Goal: Navigation & Orientation: Find specific page/section

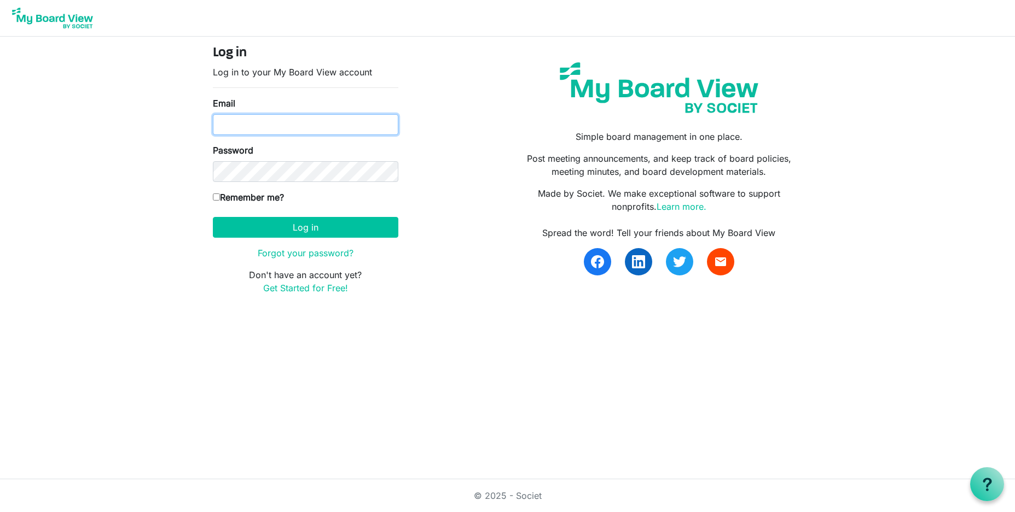
click at [235, 118] on input "Email" at bounding box center [305, 124] width 185 height 21
type input "boardoftrustees@miu.edu"
drag, startPoint x: 216, startPoint y: 193, endPoint x: 218, endPoint y: 201, distance: 8.4
click at [217, 196] on label "Remember me?" at bounding box center [248, 197] width 71 height 13
click at [217, 196] on input "Remember me?" at bounding box center [216, 197] width 7 height 7
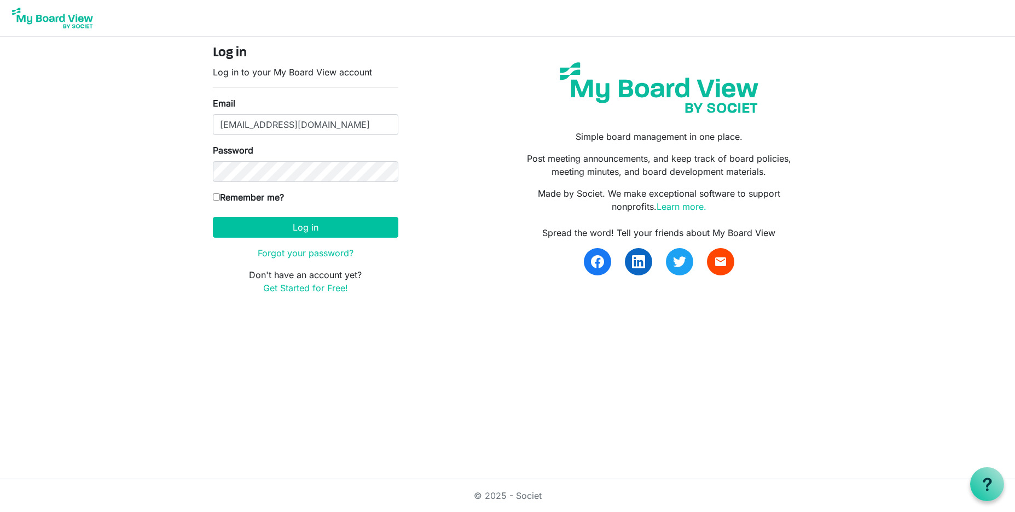
checkbox input "true"
click at [302, 226] on button "Log in" at bounding box center [305, 227] width 185 height 21
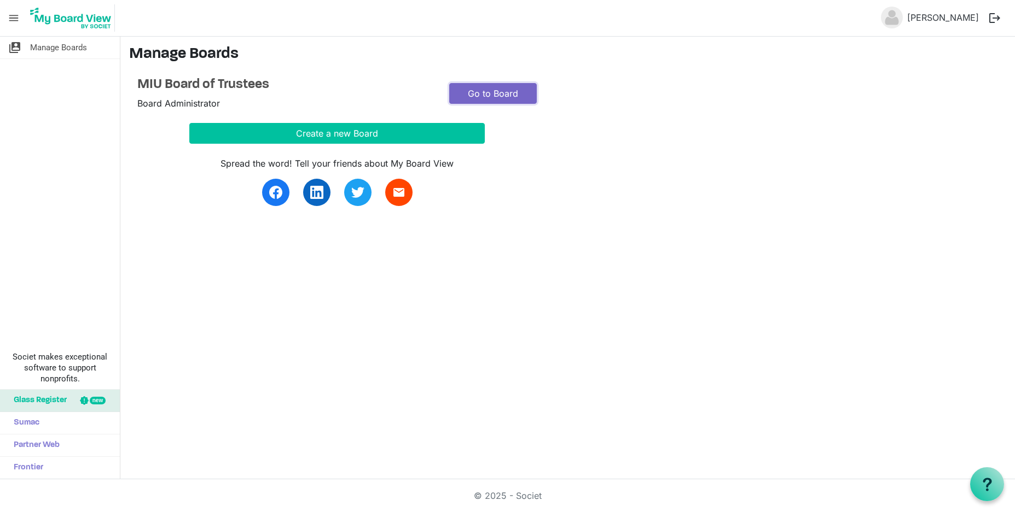
click at [497, 93] on link "Go to Board" at bounding box center [493, 93] width 88 height 21
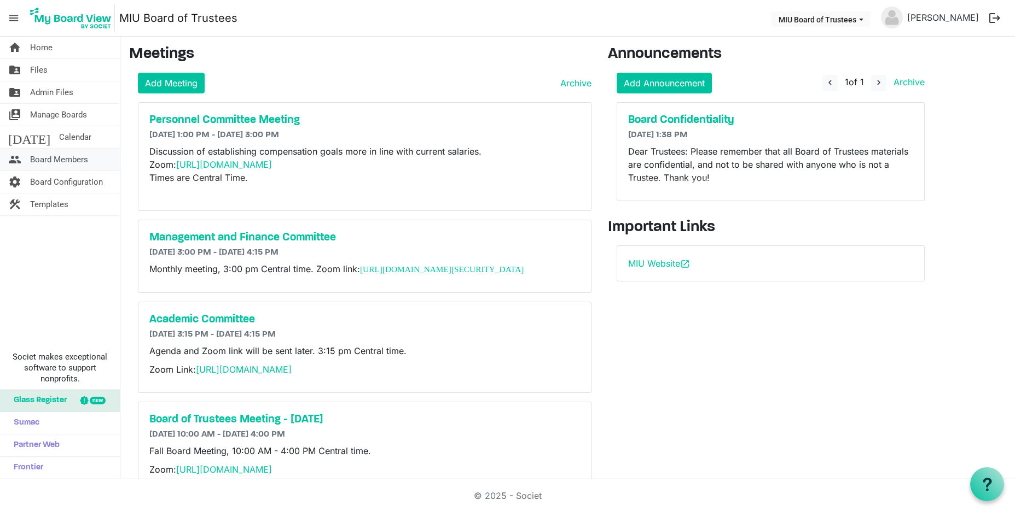
click at [63, 156] on span "Board Members" at bounding box center [59, 160] width 58 height 22
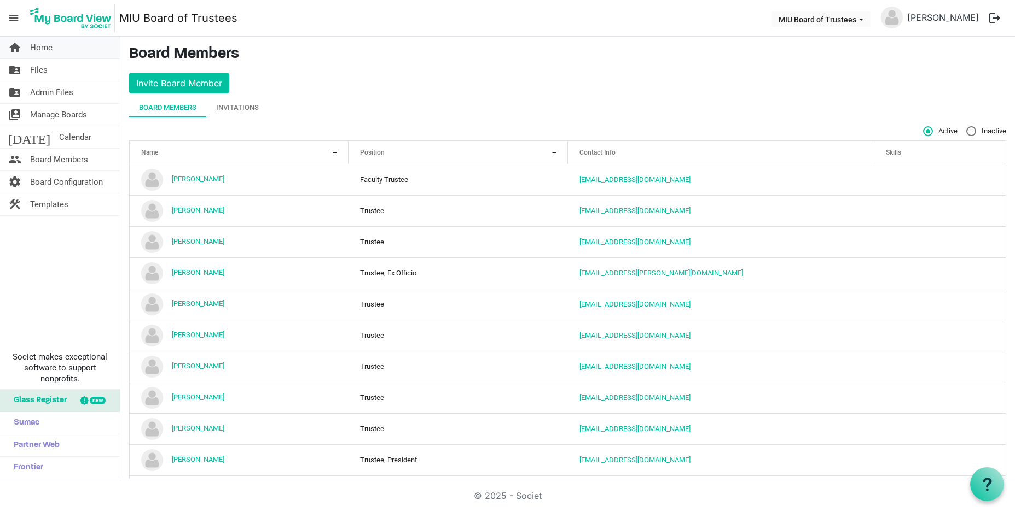
click at [42, 48] on span "Home" at bounding box center [41, 48] width 22 height 22
